Goal: Information Seeking & Learning: Learn about a topic

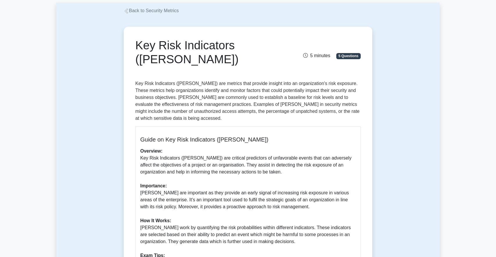
scroll to position [191, 0]
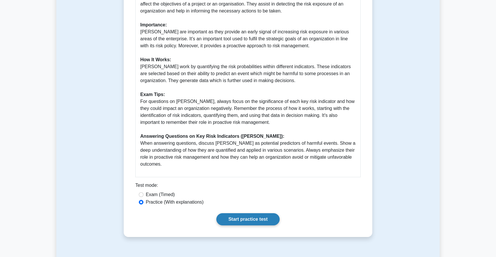
click at [261, 214] on link "Start practice test" at bounding box center [247, 220] width 63 height 12
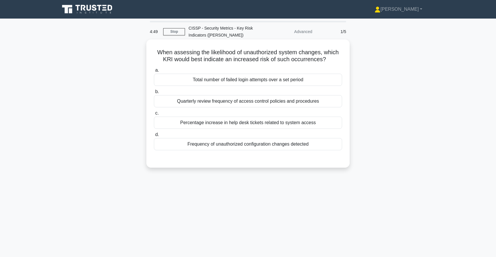
click at [277, 142] on div "Frequency of unauthorized configuration changes detected" at bounding box center [248, 144] width 188 height 12
click at [154, 137] on input "d. Frequency of unauthorized configuration changes detected" at bounding box center [154, 135] width 0 height 4
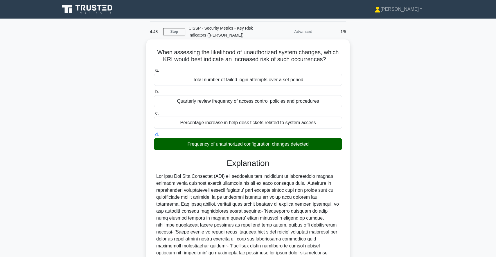
scroll to position [59, 0]
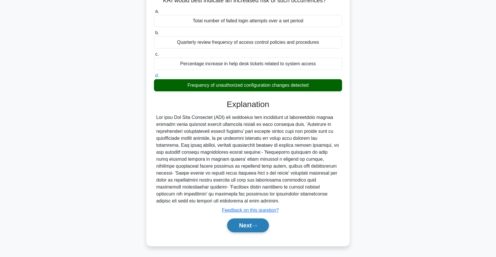
click at [241, 232] on button "Next" at bounding box center [248, 226] width 42 height 14
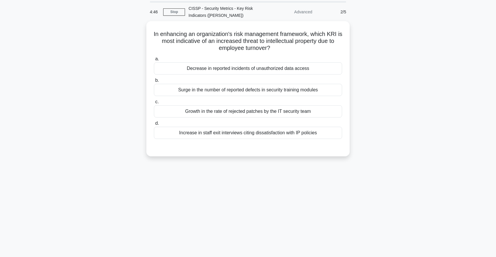
scroll to position [0, 0]
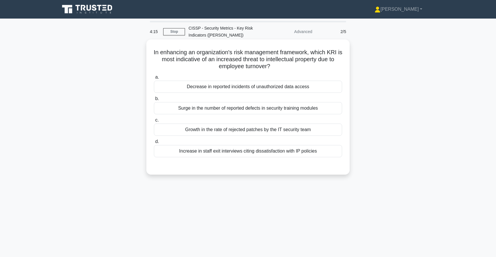
click at [274, 86] on div "Decrease in reported incidents of unauthorized data access" at bounding box center [248, 87] width 188 height 12
click at [154, 79] on input "a. Decrease in reported incidents of unauthorized data access" at bounding box center [154, 78] width 0 height 4
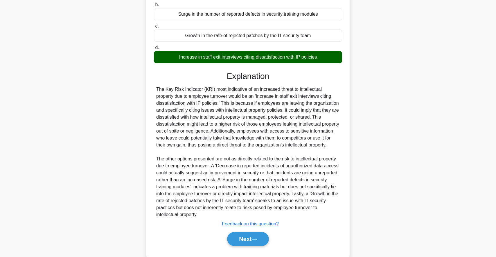
scroll to position [108, 0]
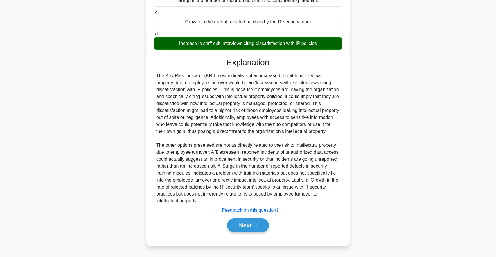
click at [225, 44] on div "Increase in staff exit interviews citing dissatisfaction with IP policies" at bounding box center [248, 43] width 188 height 12
click at [154, 36] on input "d. Increase in staff exit interviews citing dissatisfaction with IP policies" at bounding box center [154, 34] width 0 height 4
click at [225, 44] on div "Increase in staff exit interviews citing dissatisfaction with IP policies" at bounding box center [248, 43] width 188 height 12
click at [154, 36] on input "d. Increase in staff exit interviews citing dissatisfaction with IP policies" at bounding box center [154, 34] width 0 height 4
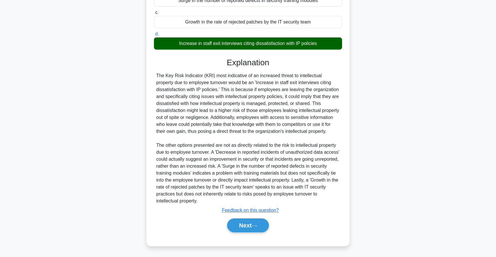
click at [225, 44] on div "Increase in staff exit interviews citing dissatisfaction with IP policies" at bounding box center [248, 43] width 188 height 12
click at [154, 36] on input "d. Increase in staff exit interviews citing dissatisfaction with IP policies" at bounding box center [154, 34] width 0 height 4
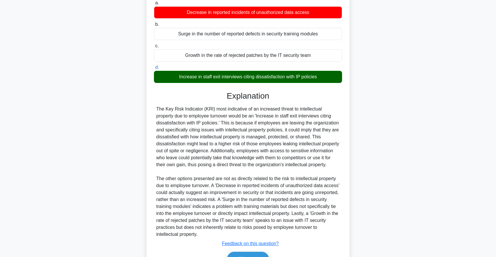
scroll to position [1, 0]
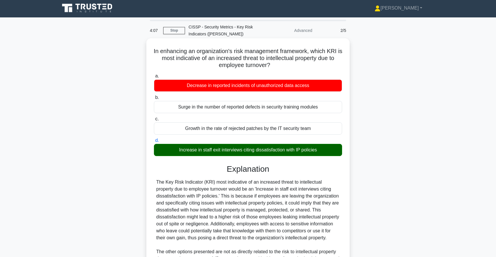
drag, startPoint x: 229, startPoint y: 52, endPoint x: 276, endPoint y: 67, distance: 49.3
click at [276, 67] on h5 "In enhancing an organization's risk management framework, which KRI is most ind…" at bounding box center [247, 58] width 189 height 21
click at [276, 67] on icon ".spinner_0XTQ{transform-origin:center;animation:spinner_y6GP .75s linear infini…" at bounding box center [273, 65] width 7 height 7
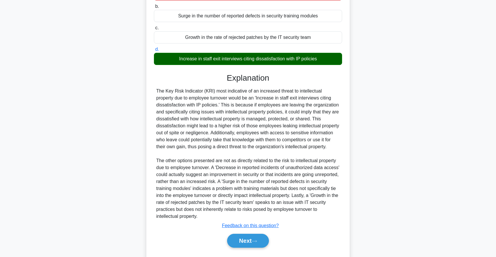
scroll to position [108, 0]
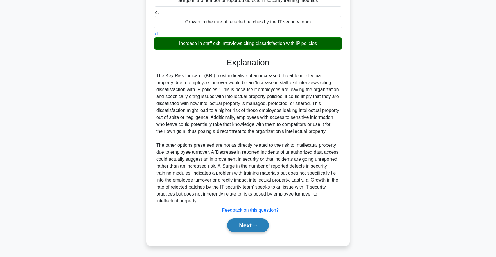
click at [249, 226] on button "Next" at bounding box center [248, 226] width 42 height 14
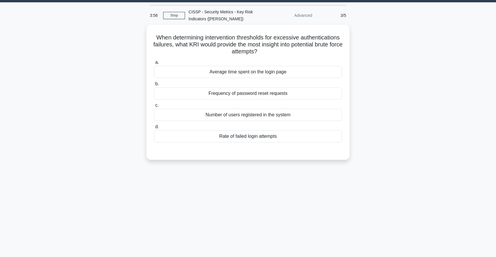
scroll to position [14, 0]
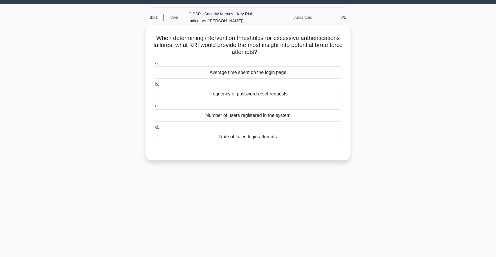
click at [271, 137] on div "Rate of failed login attempts" at bounding box center [248, 137] width 188 height 12
click at [154, 130] on input "d. Rate of failed login attempts" at bounding box center [154, 128] width 0 height 4
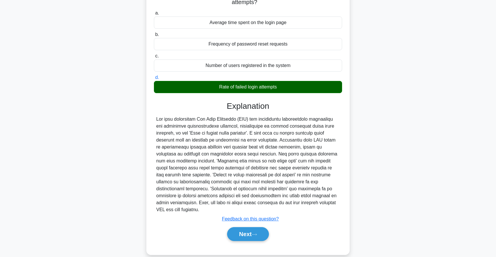
scroll to position [66, 0]
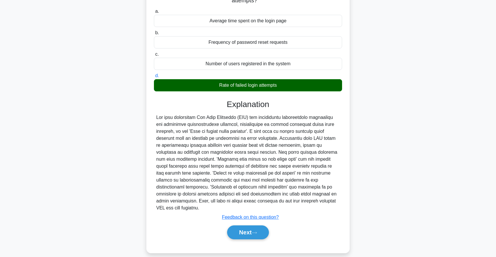
drag, startPoint x: 210, startPoint y: 125, endPoint x: 236, endPoint y: 151, distance: 36.8
click at [236, 151] on div at bounding box center [248, 163] width 184 height 98
drag, startPoint x: 205, startPoint y: 123, endPoint x: 269, endPoint y: 139, distance: 66.2
click at [269, 139] on div at bounding box center [248, 163] width 184 height 98
click at [251, 226] on button "Next" at bounding box center [248, 233] width 42 height 14
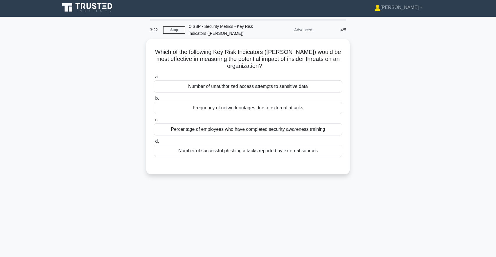
scroll to position [0, 0]
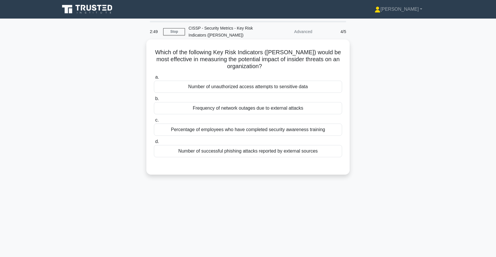
click at [232, 88] on div "Number of unauthorized access attempts to sensitive data" at bounding box center [248, 87] width 188 height 12
click at [154, 79] on input "a. Number of unauthorized access attempts to sensitive data" at bounding box center [154, 78] width 0 height 4
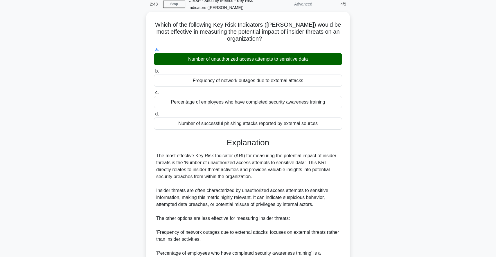
scroll to position [136, 0]
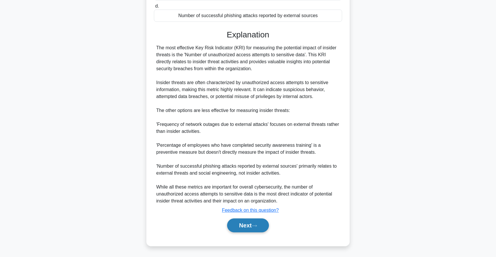
click at [249, 230] on button "Next" at bounding box center [248, 226] width 42 height 14
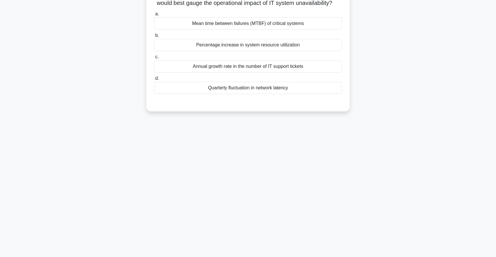
scroll to position [0, 0]
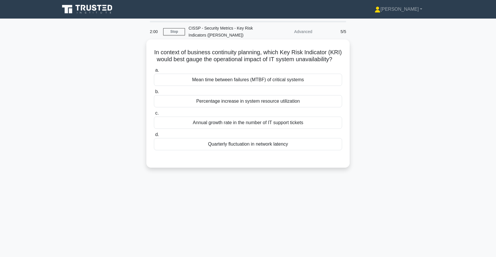
click at [280, 104] on div "Percentage increase in system resource utilization" at bounding box center [248, 101] width 188 height 12
click at [154, 94] on input "b. Percentage increase in system resource utilization" at bounding box center [154, 92] width 0 height 4
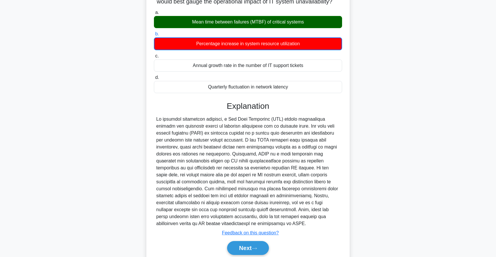
scroll to position [74, 0]
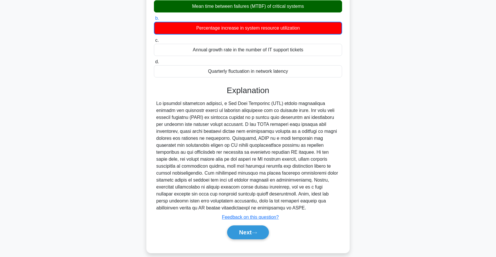
click at [257, 223] on div "Next" at bounding box center [248, 232] width 188 height 19
drag, startPoint x: 156, startPoint y: 101, endPoint x: 348, endPoint y: 201, distance: 216.5
click at [348, 201] on div "In context of business continuity planning, which Key Risk Indicator (KRI) woul…" at bounding box center [247, 109] width 203 height 287
copy div "In business continuity planning, a Key Risk Indicator (KRI) should effectively …"
click at [199, 226] on div "Next" at bounding box center [248, 233] width 191 height 14
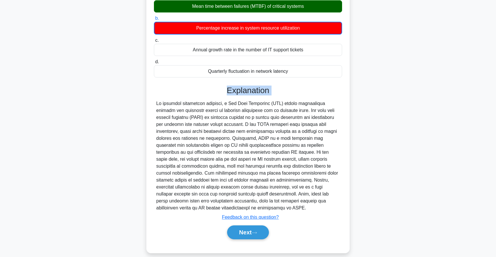
drag, startPoint x: 156, startPoint y: 104, endPoint x: 154, endPoint y: 90, distance: 14.3
click at [154, 90] on div "Explanation Submit feedback Feedback on this question? Next" at bounding box center [248, 164] width 188 height 156
click at [173, 122] on div at bounding box center [248, 156] width 184 height 112
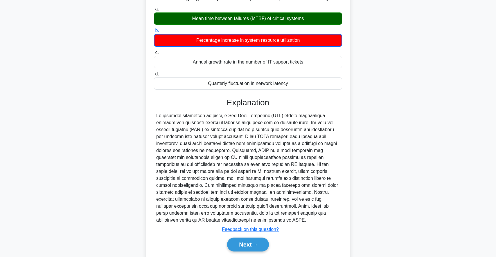
scroll to position [62, 0]
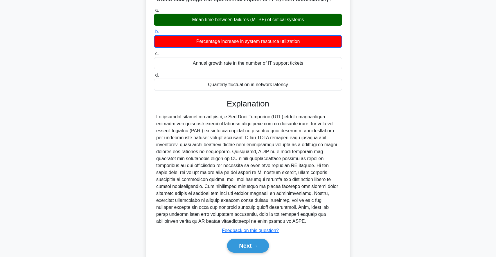
drag, startPoint x: 156, startPoint y: 142, endPoint x: 357, endPoint y: 218, distance: 215.0
click at [357, 218] on div "In context of business continuity planning, which Key Risk Indicator (KRI) woul…" at bounding box center [247, 126] width 383 height 294
